Goal: Task Accomplishment & Management: Use online tool/utility

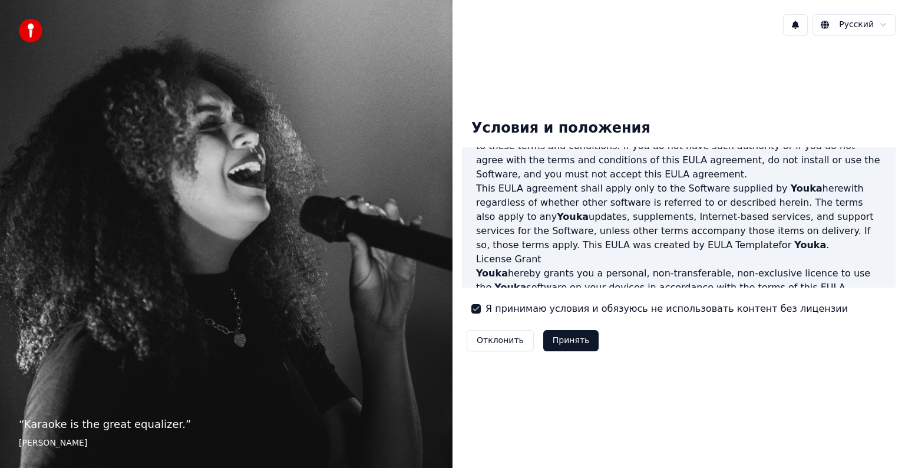
scroll to position [236, 0]
click at [575, 337] on button "Принять" at bounding box center [571, 340] width 56 height 21
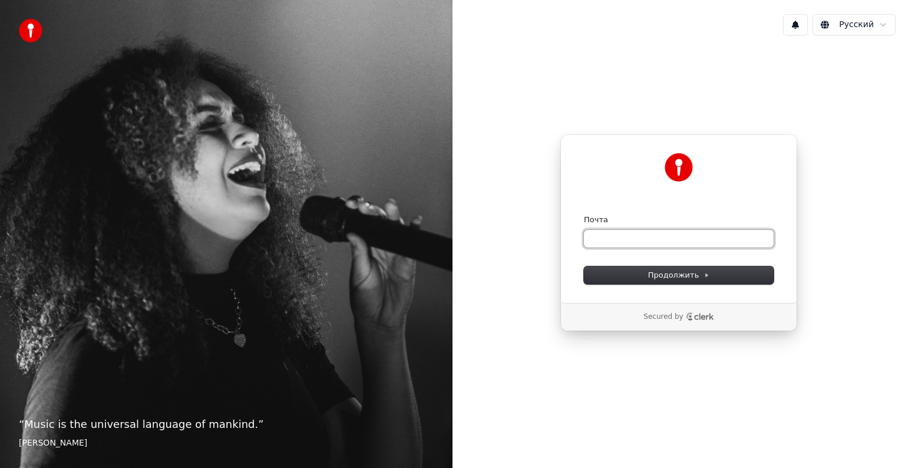
click at [624, 233] on input "Почта" at bounding box center [679, 239] width 190 height 18
click at [634, 282] on button "Продолжить" at bounding box center [679, 275] width 190 height 18
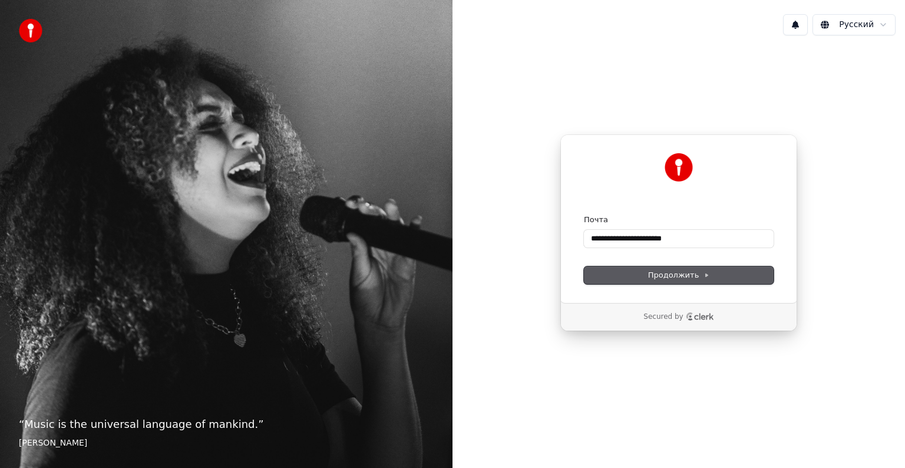
type input "**********"
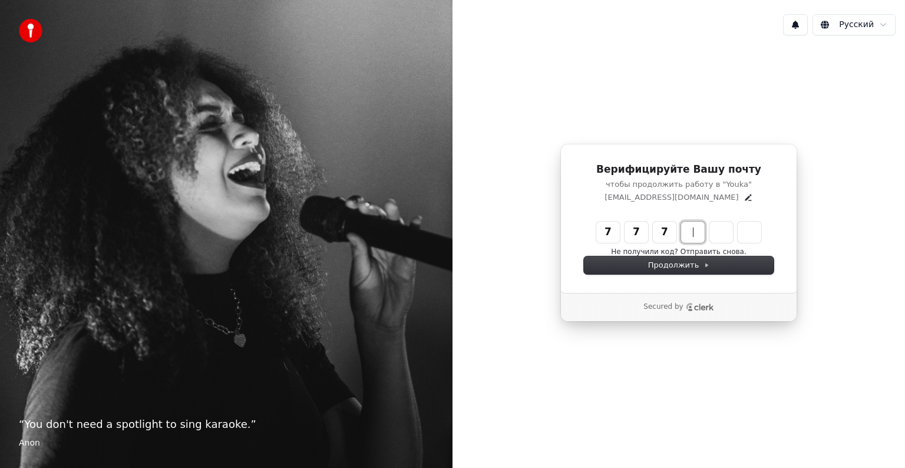
click at [662, 230] on input "***" at bounding box center [690, 231] width 188 height 21
click at [601, 232] on input "**" at bounding box center [690, 231] width 188 height 21
type input "******"
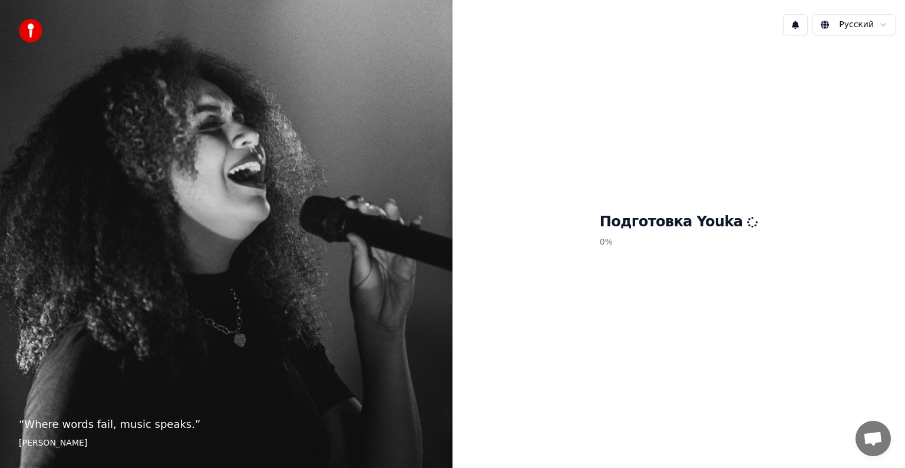
click at [617, 324] on div "Подготовка Youka 0 %" at bounding box center [678, 233] width 452 height 376
click at [621, 224] on h1 "Подготовка Youka" at bounding box center [679, 222] width 158 height 19
click at [841, 18] on html "“ Music is the universal language of mankind. ” Henry Wadsworth Longfellow Русс…" at bounding box center [452, 234] width 905 height 468
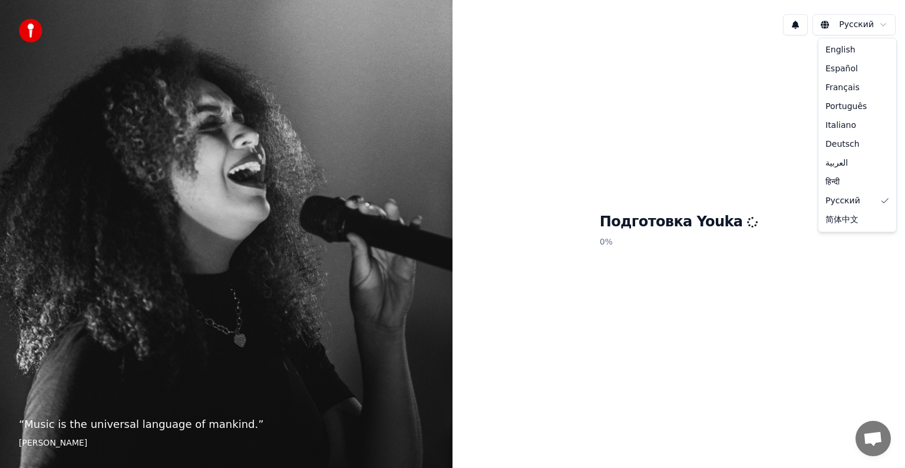
click at [852, 23] on html "“ Music is the universal language of mankind. ” Henry Wadsworth Longfellow Русс…" at bounding box center [452, 234] width 905 height 468
click at [853, 23] on html "“ Music is the universal language of mankind. ” Henry Wadsworth Longfellow Русс…" at bounding box center [452, 234] width 905 height 468
click at [853, 24] on html "“ Music is the universal language of mankind. ” Henry Wadsworth Longfellow Русс…" at bounding box center [452, 234] width 905 height 468
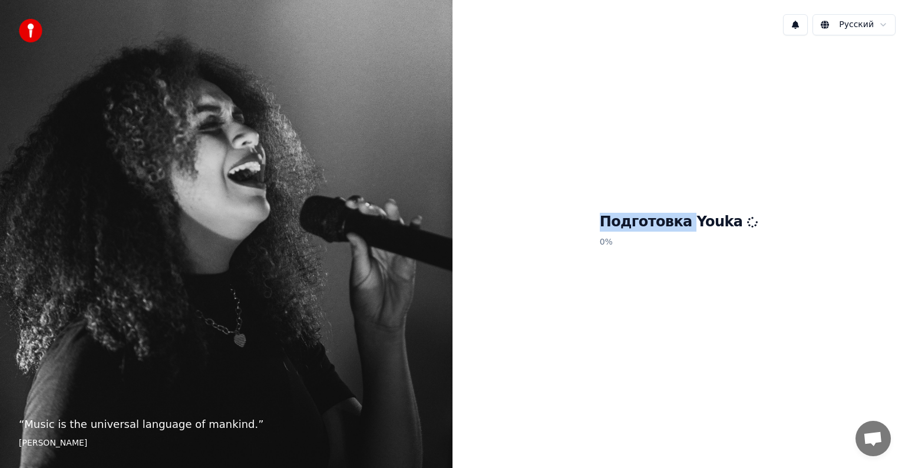
click at [876, 439] on span "Открытый чат" at bounding box center [872, 439] width 19 height 16
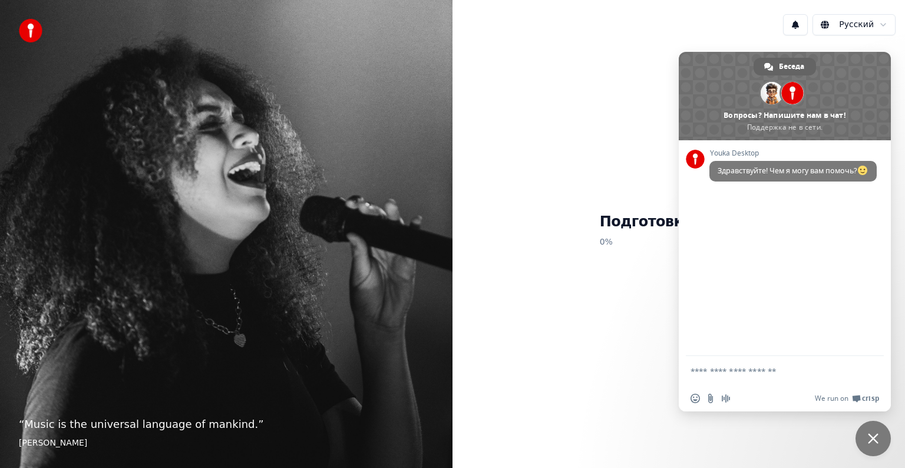
click at [739, 372] on textarea "Отправьте сообщение..." at bounding box center [771, 371] width 163 height 11
type textarea "*"
type textarea "**********"
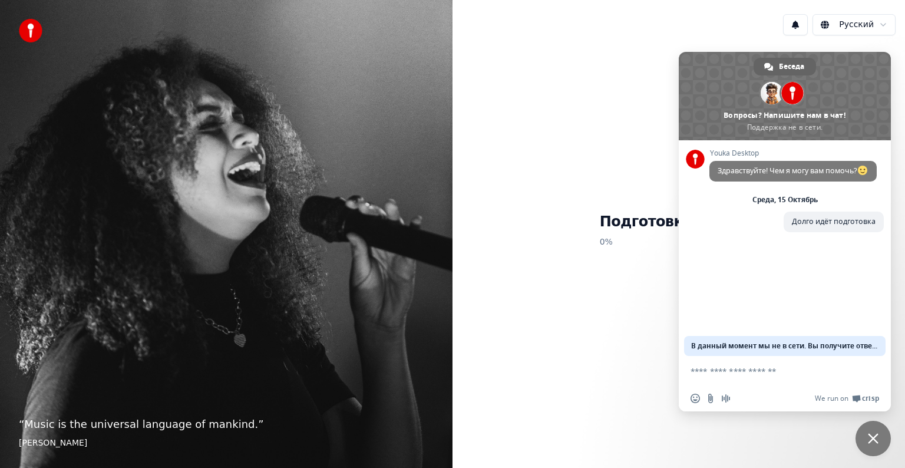
click at [754, 369] on textarea "Отправьте сообщение..." at bounding box center [771, 371] width 163 height 11
click at [651, 260] on div "Подготовка Youka 0 %" at bounding box center [678, 233] width 452 height 376
click at [867, 431] on span "Закрыть чат" at bounding box center [872, 438] width 35 height 35
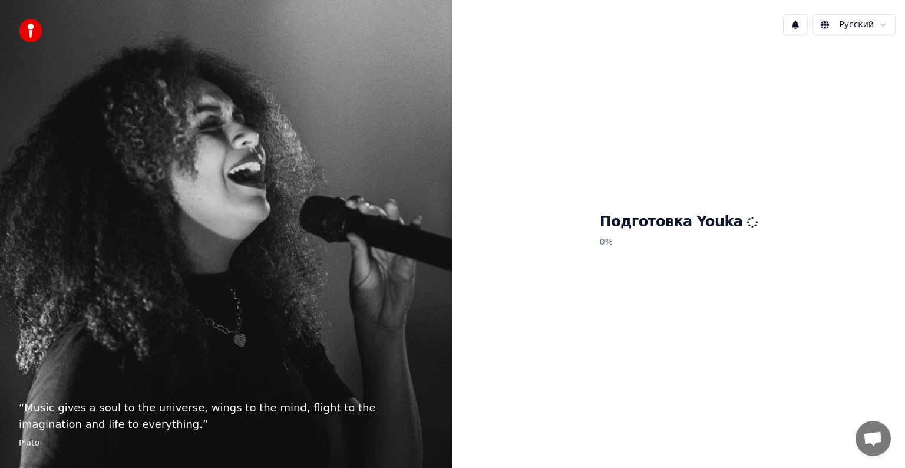
click at [650, 302] on div "Подготовка Youka 0 %" at bounding box center [678, 233] width 452 height 376
click at [647, 224] on h1 "Подготовка Youka" at bounding box center [679, 222] width 158 height 19
click at [34, 28] on img at bounding box center [31, 31] width 24 height 24
click at [49, 443] on footer "Aisha Tyler" at bounding box center [226, 443] width 415 height 12
click at [617, 247] on p "0 %" at bounding box center [679, 241] width 158 height 21
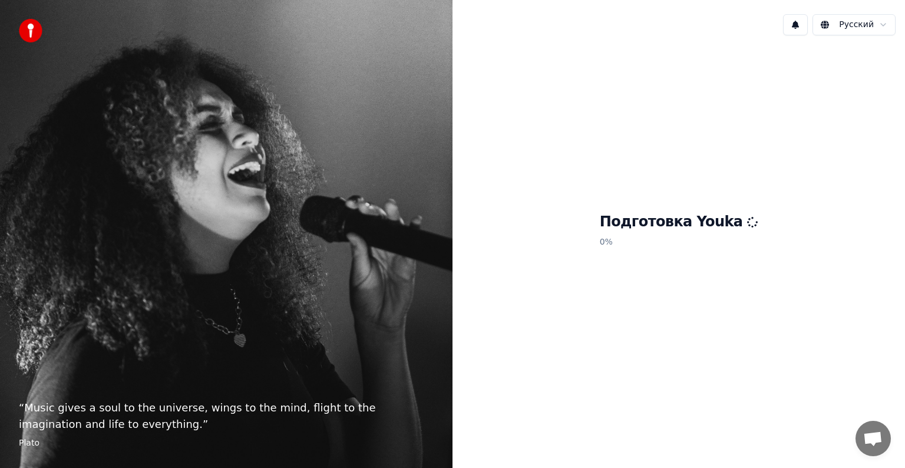
click at [614, 224] on h1 "Подготовка Youka" at bounding box center [679, 222] width 158 height 19
